Goal: Task Accomplishment & Management: Manage account settings

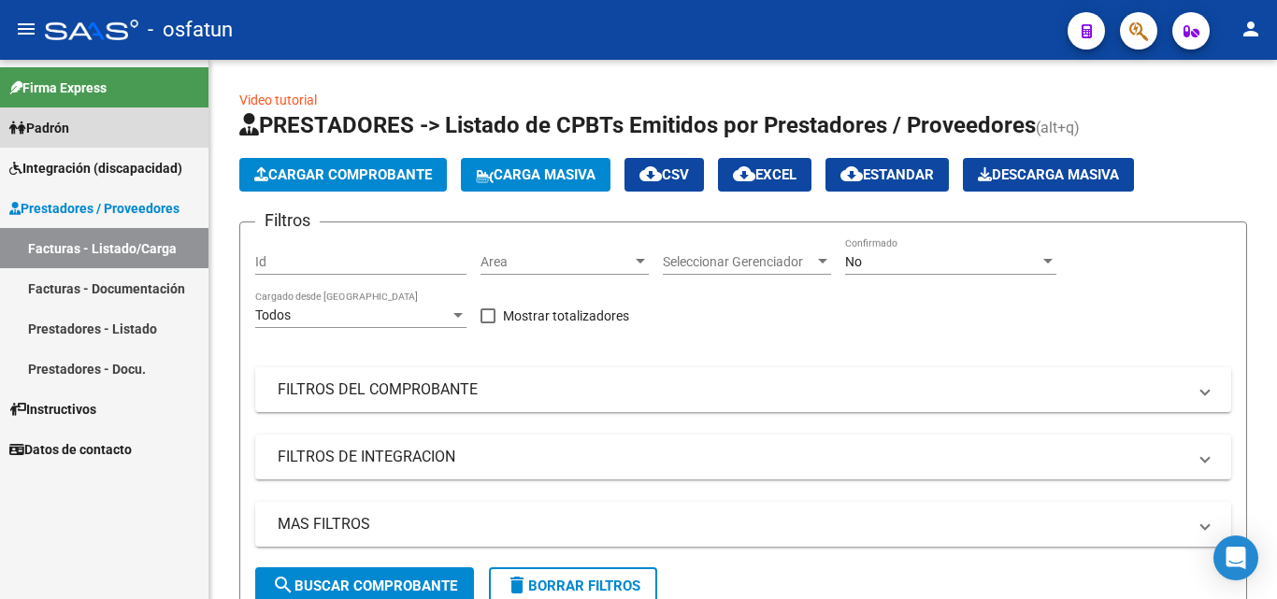
click at [69, 134] on span "Padrón" at bounding box center [39, 128] width 60 height 21
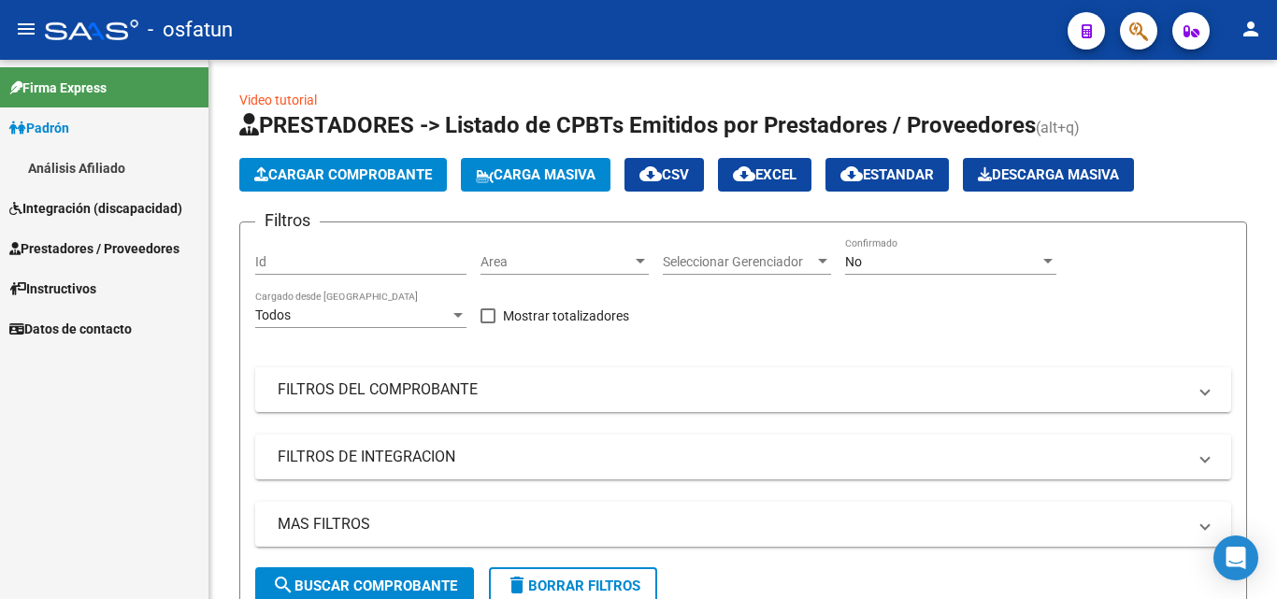
click at [86, 124] on link "Padrón" at bounding box center [104, 127] width 208 height 40
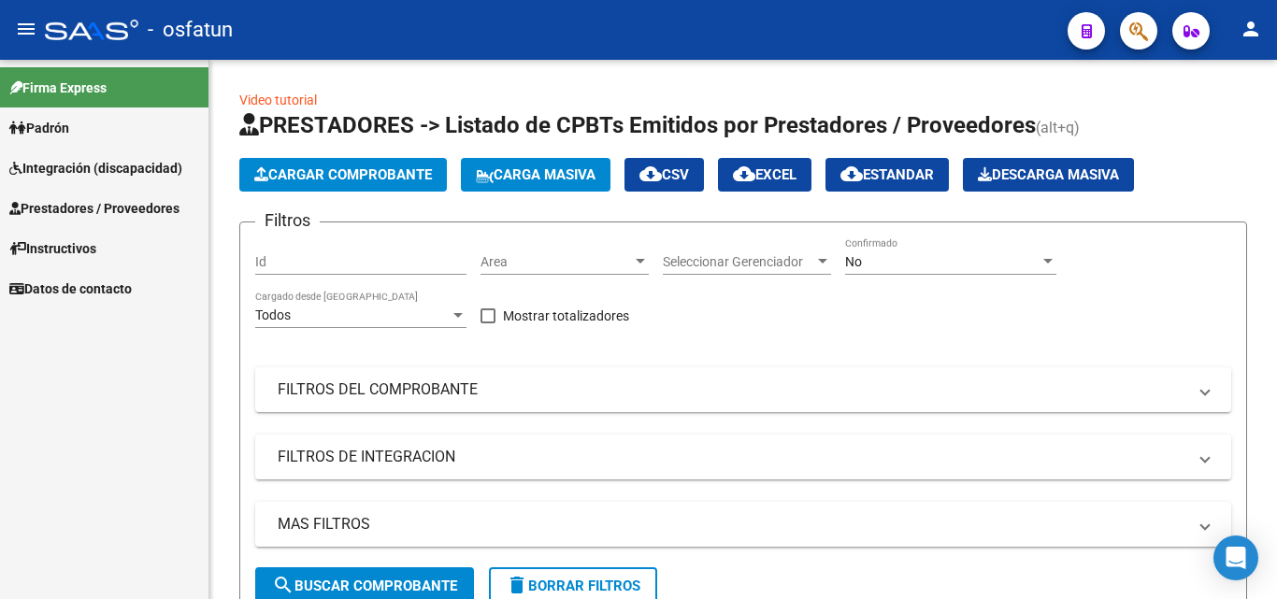
click at [97, 198] on span "Prestadores / Proveedores" at bounding box center [94, 208] width 170 height 21
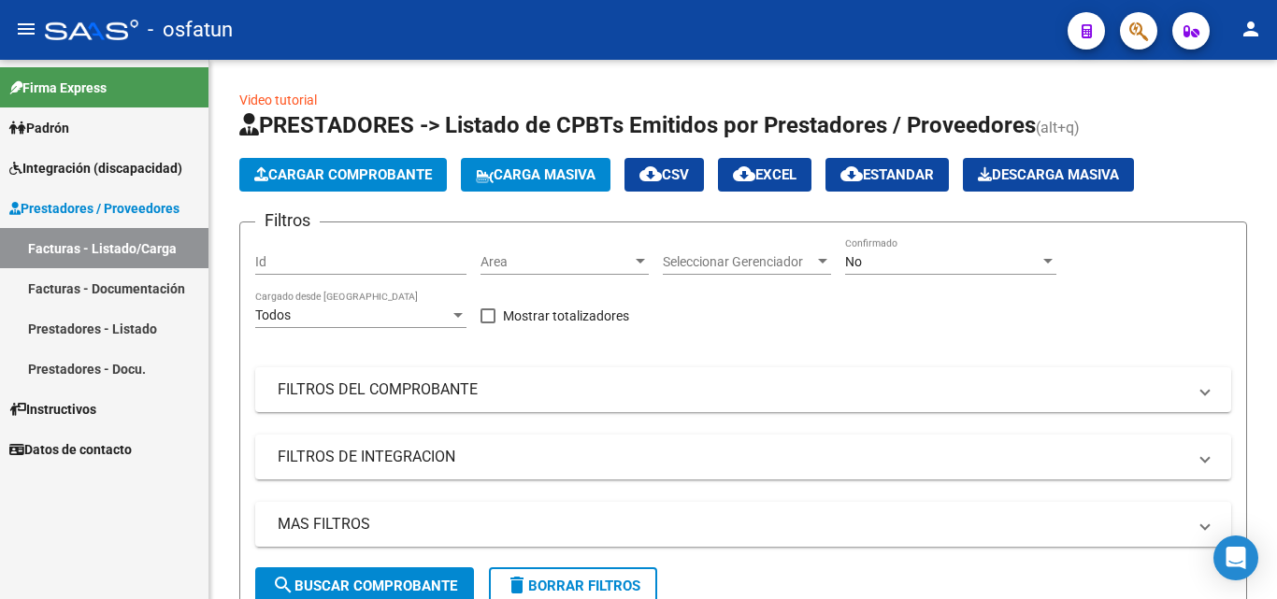
click at [100, 173] on span "Integración (discapacidad)" at bounding box center [95, 168] width 173 height 21
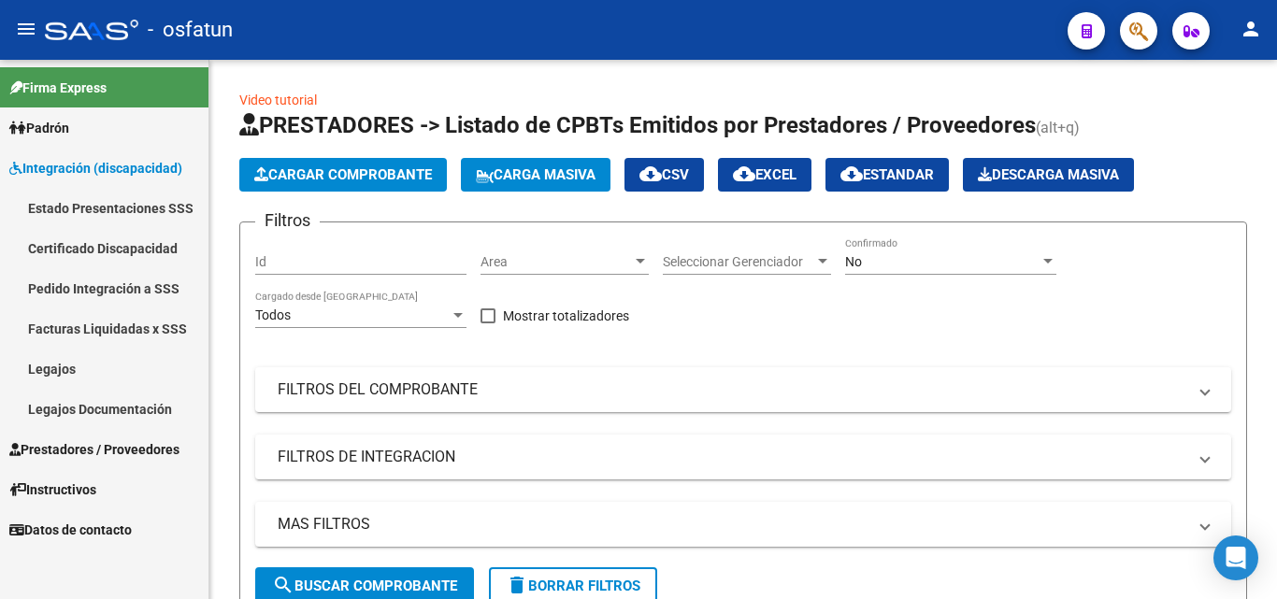
click at [95, 360] on link "Legajos" at bounding box center [104, 369] width 208 height 40
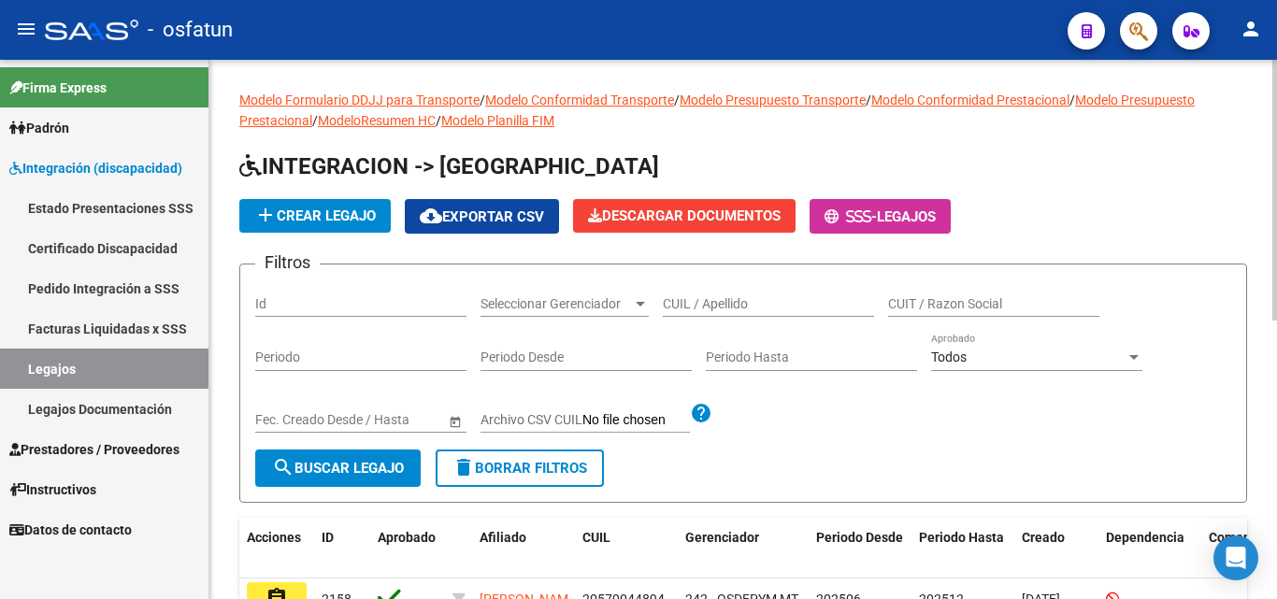
click at [370, 469] on span "search Buscar Legajo" at bounding box center [338, 468] width 132 height 17
paste input "23543337234"
type input "23543337234"
click at [339, 481] on button "search Buscar Legajo" at bounding box center [337, 468] width 165 height 37
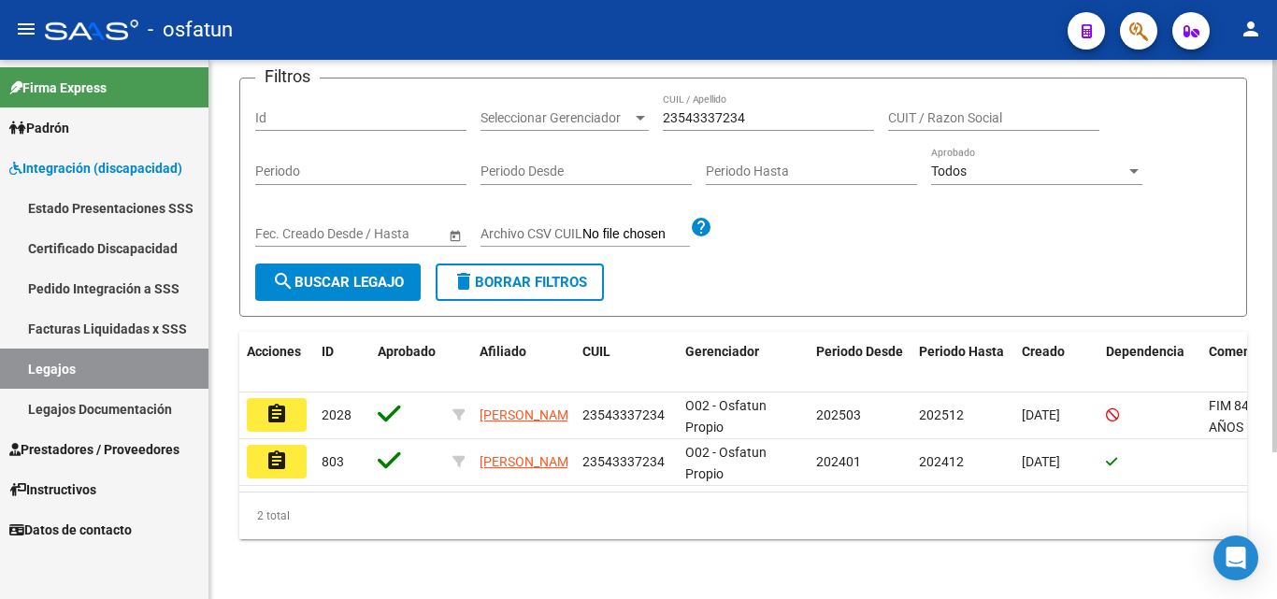
scroll to position [202, 0]
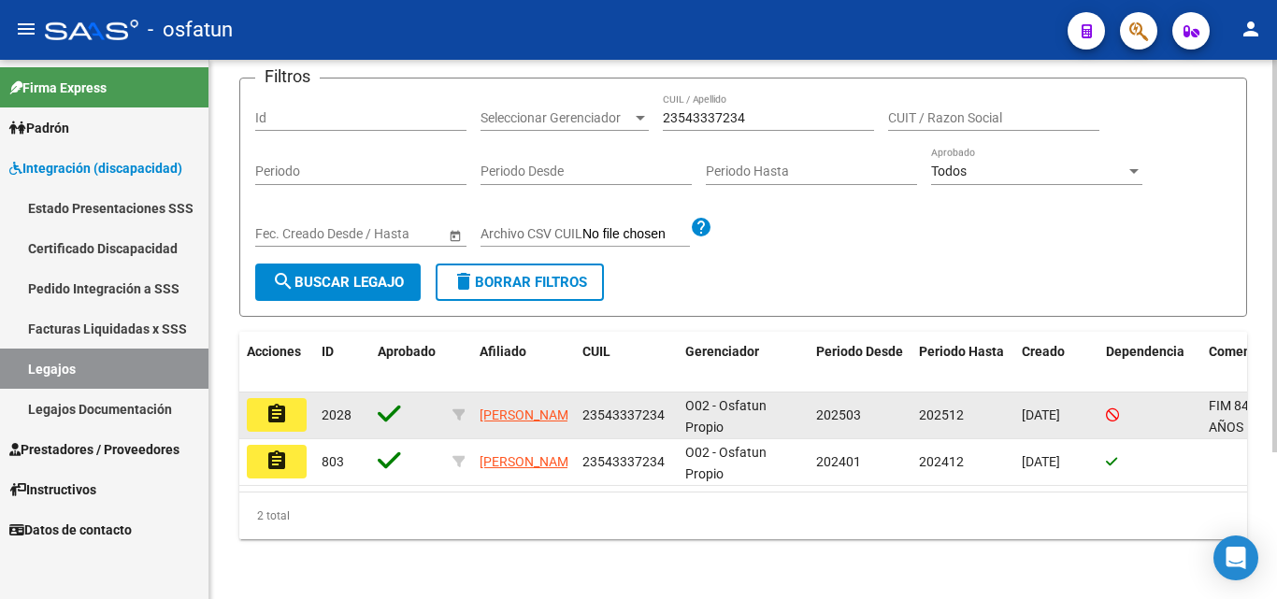
drag, startPoint x: 289, startPoint y: 403, endPoint x: 275, endPoint y: 403, distance: 14.0
click at [286, 403] on button "assignment" at bounding box center [277, 415] width 60 height 34
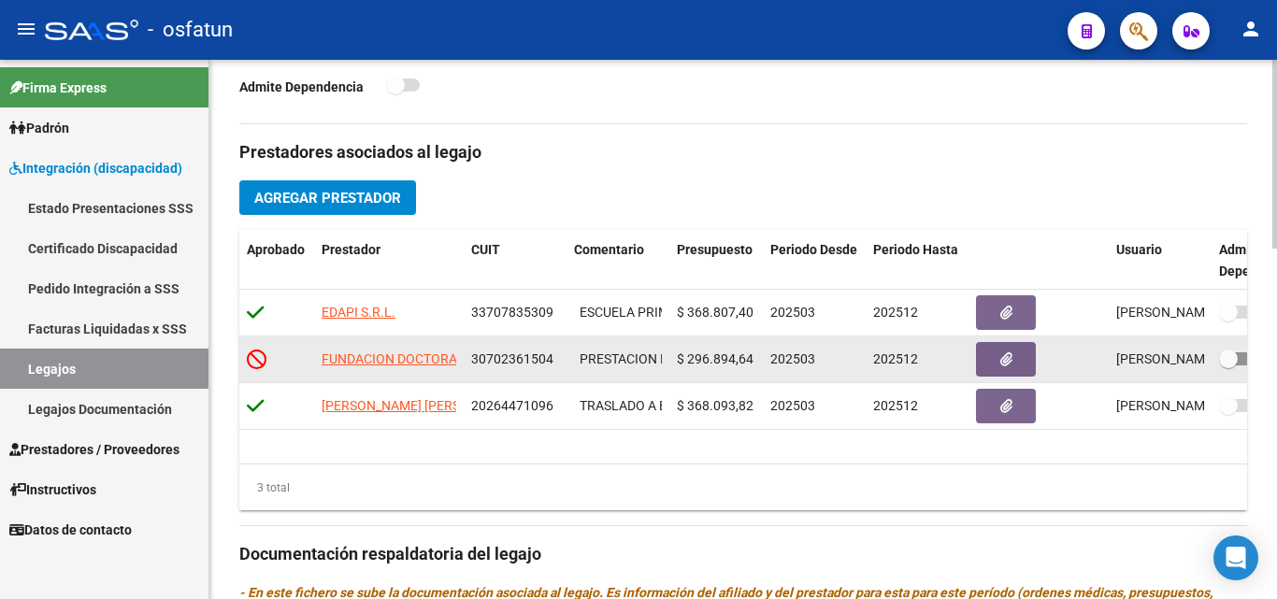
scroll to position [654, 0]
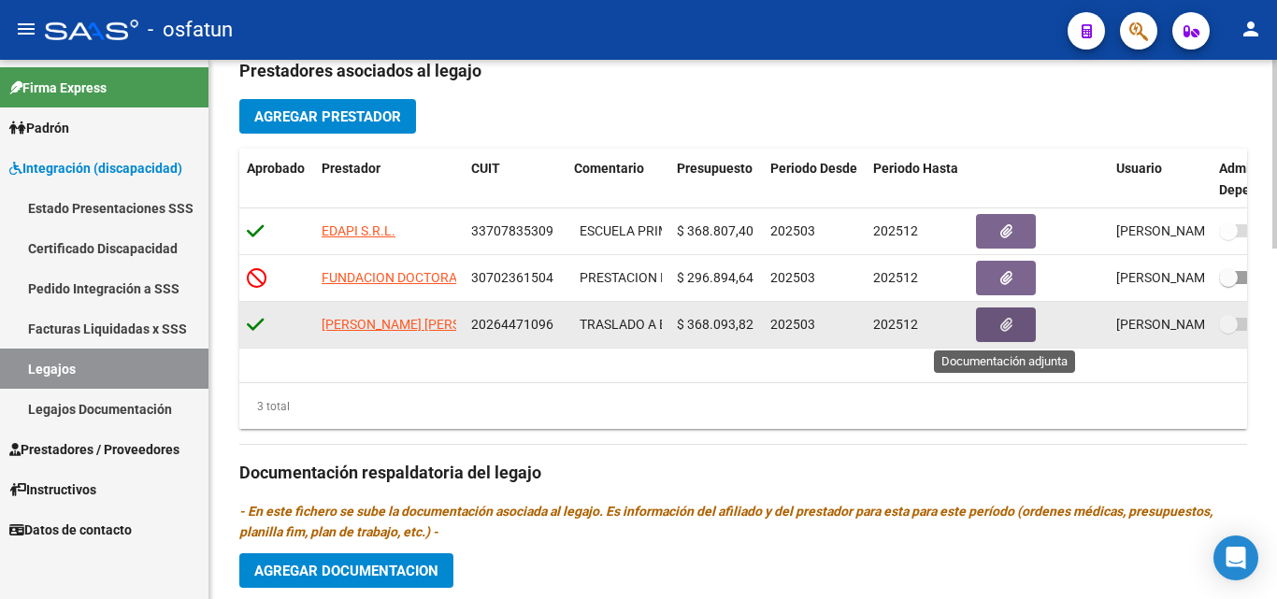
click at [1001, 328] on icon "button" at bounding box center [1006, 325] width 12 height 14
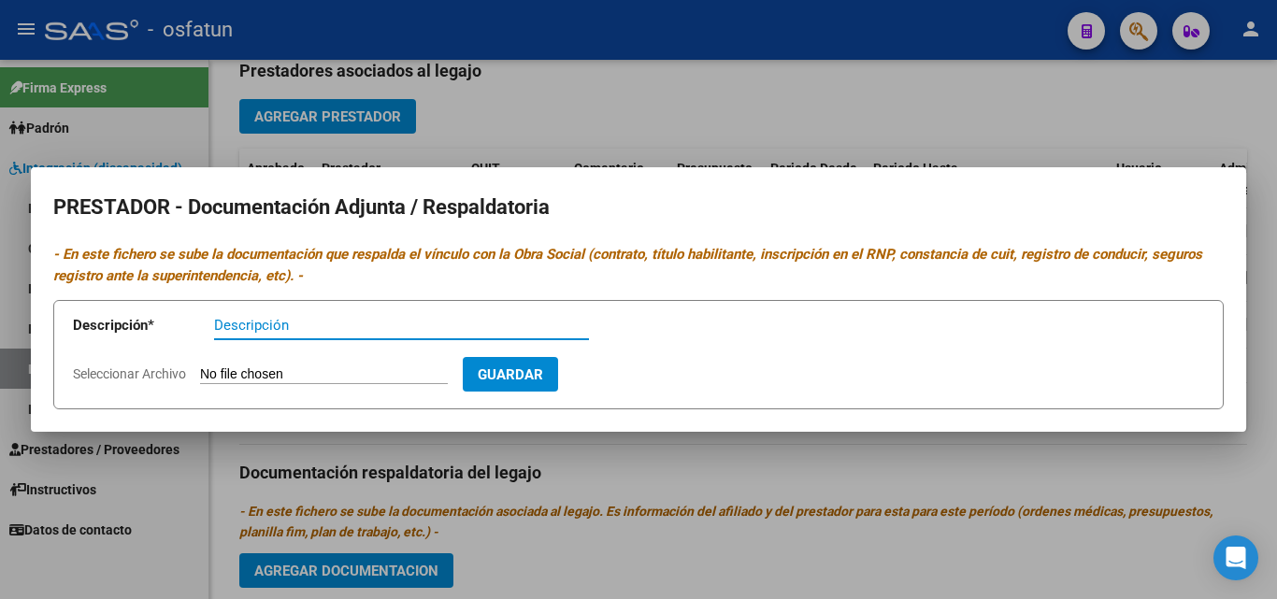
click at [1096, 131] on div at bounding box center [638, 299] width 1277 height 599
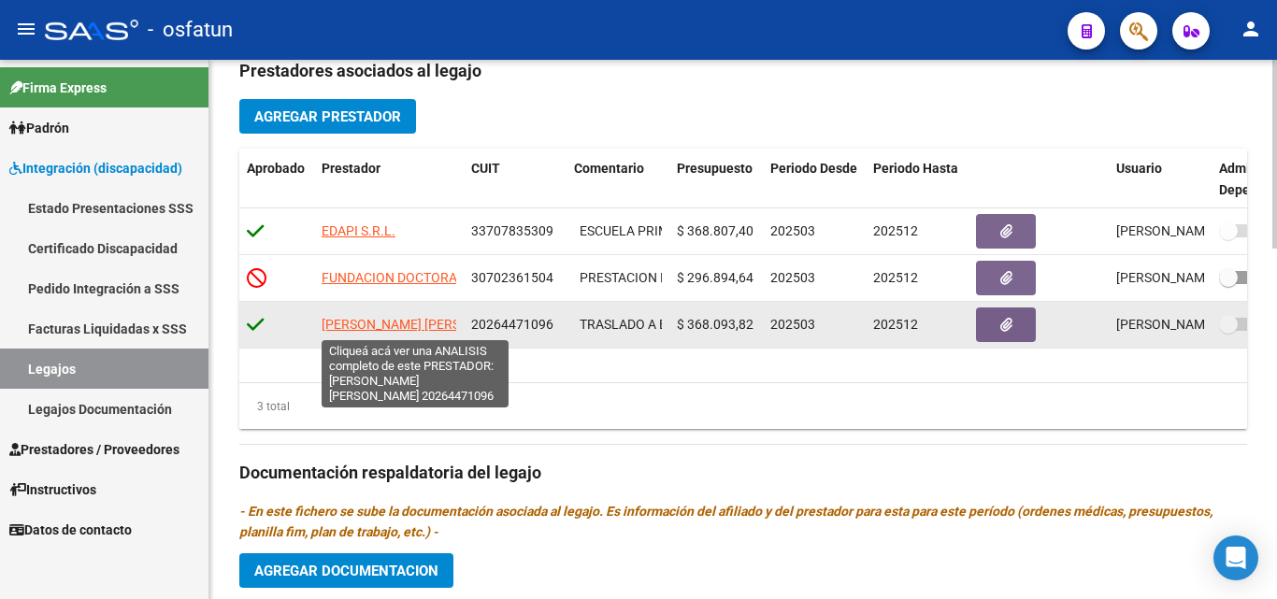
click at [421, 321] on span "[PERSON_NAME] [PERSON_NAME]" at bounding box center [423, 324] width 203 height 15
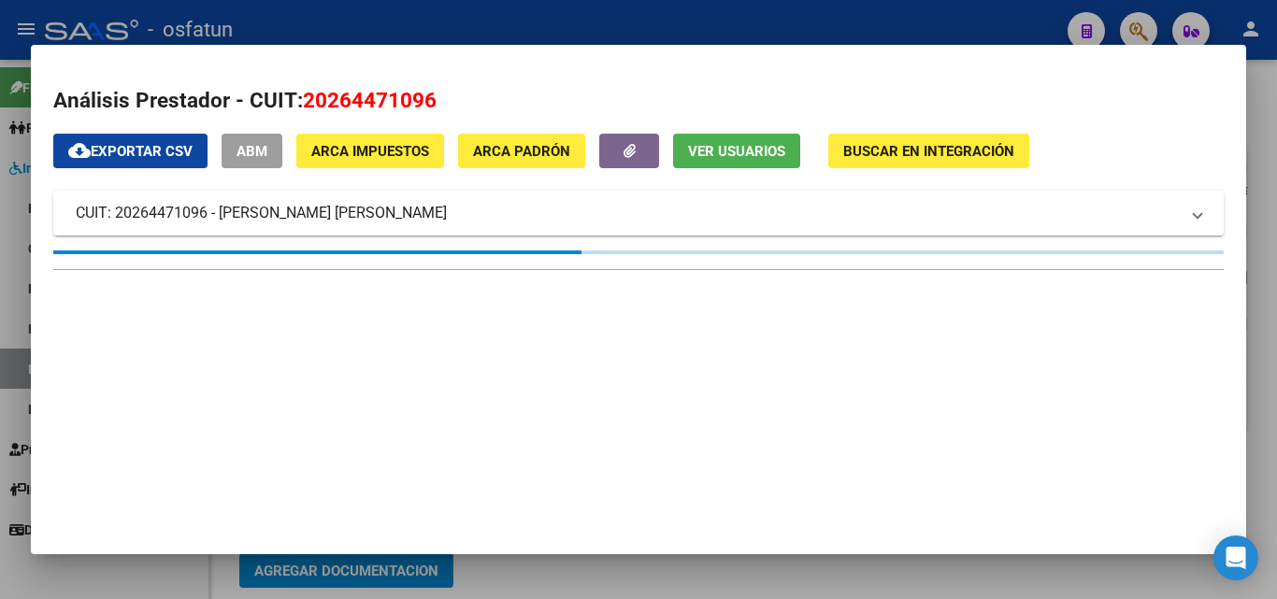
click at [1270, 127] on div at bounding box center [638, 299] width 1277 height 599
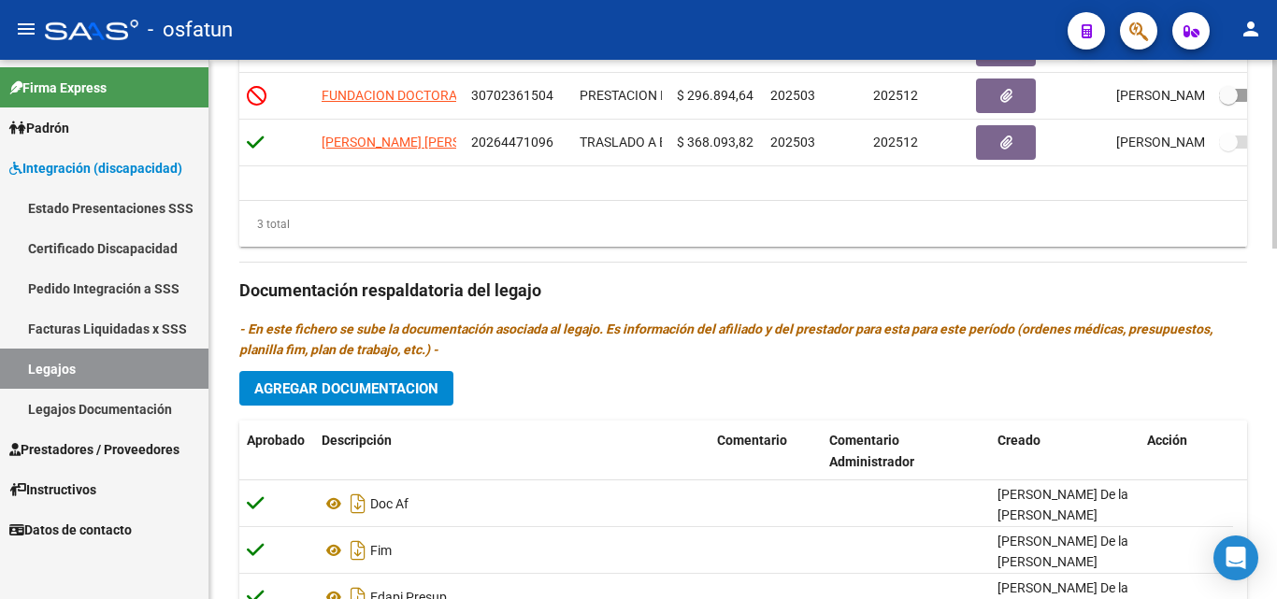
scroll to position [841, 0]
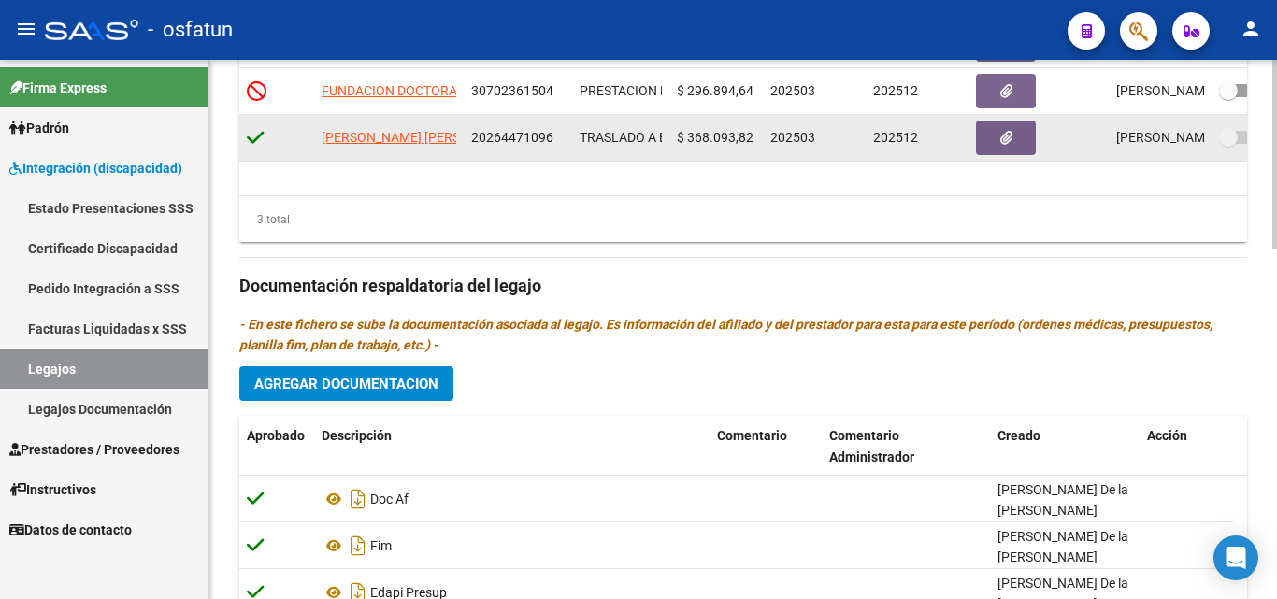
click at [998, 154] on button "button" at bounding box center [1006, 138] width 60 height 35
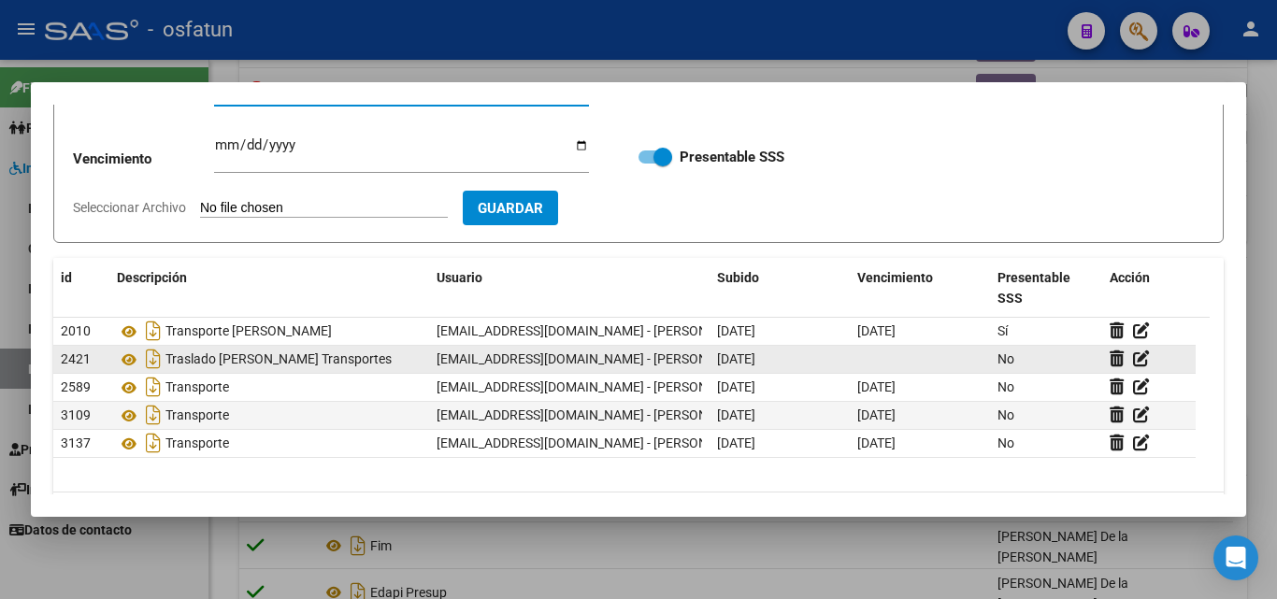
scroll to position [208, 0]
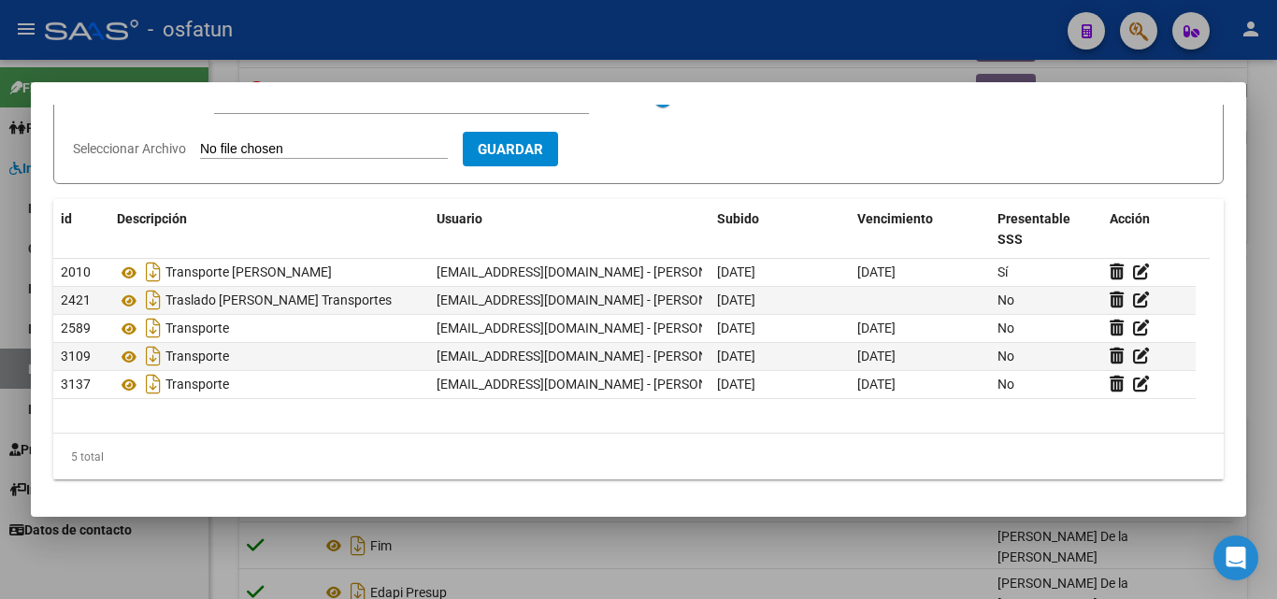
click at [1181, 72] on div at bounding box center [638, 299] width 1277 height 599
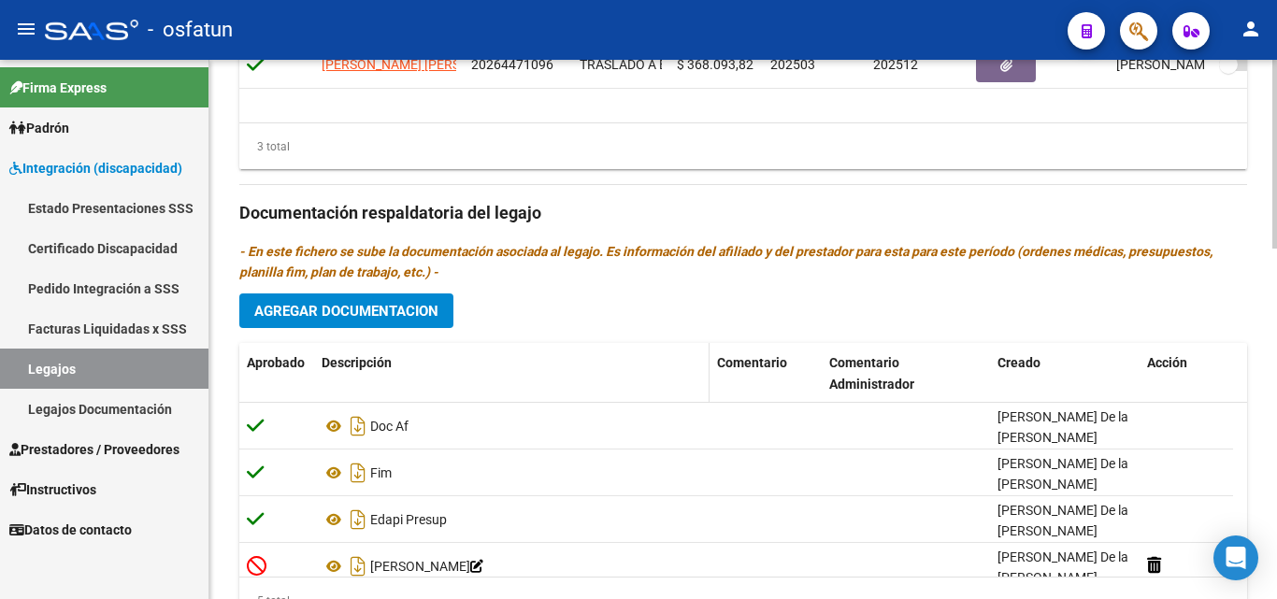
scroll to position [906, 0]
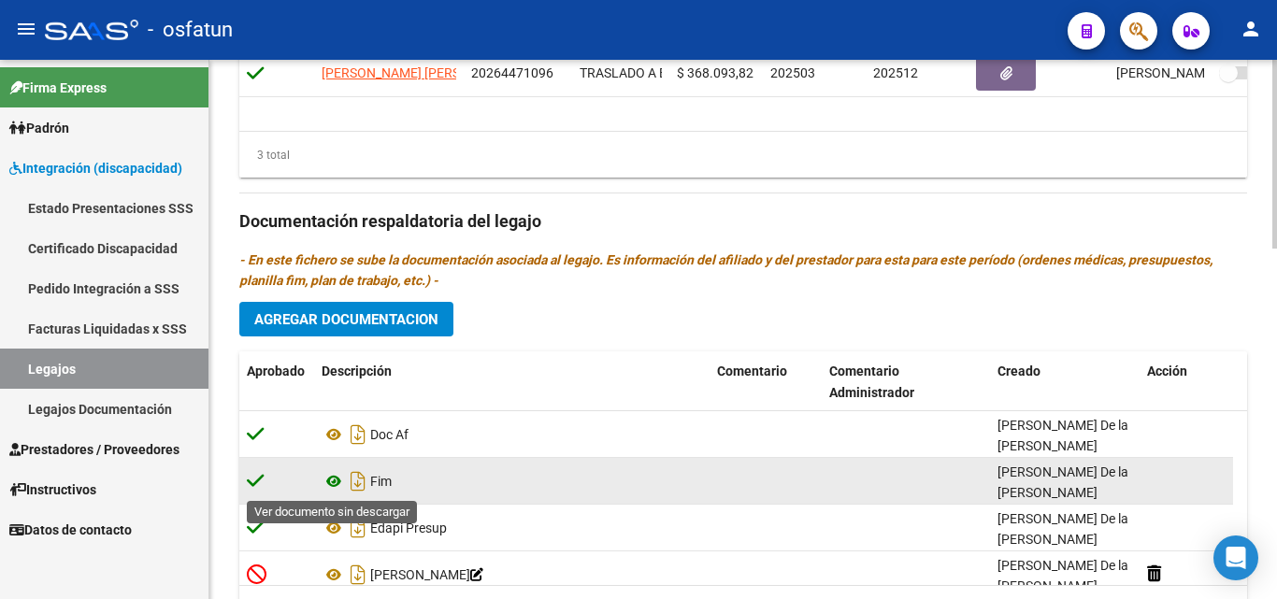
click at [333, 480] on icon at bounding box center [334, 481] width 24 height 22
